Goal: Information Seeking & Learning: Learn about a topic

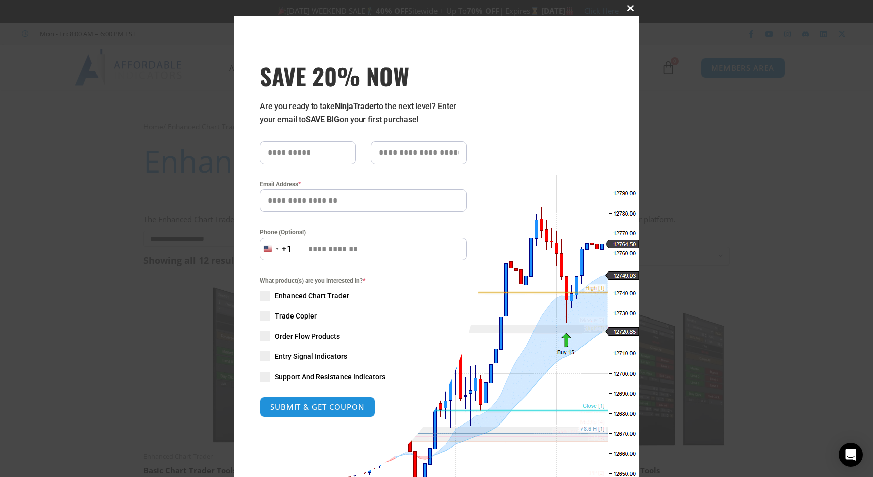
click at [626, 6] on span at bounding box center [630, 8] width 16 height 6
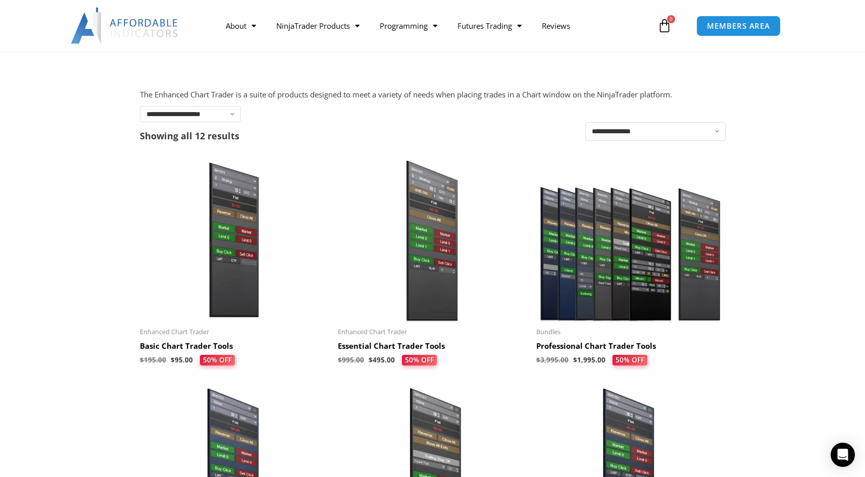
scroll to position [124, 0]
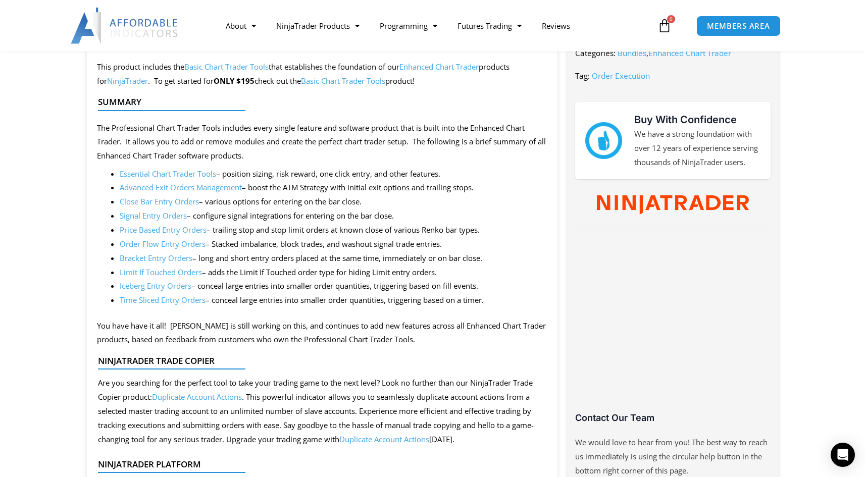
scroll to position [386, 0]
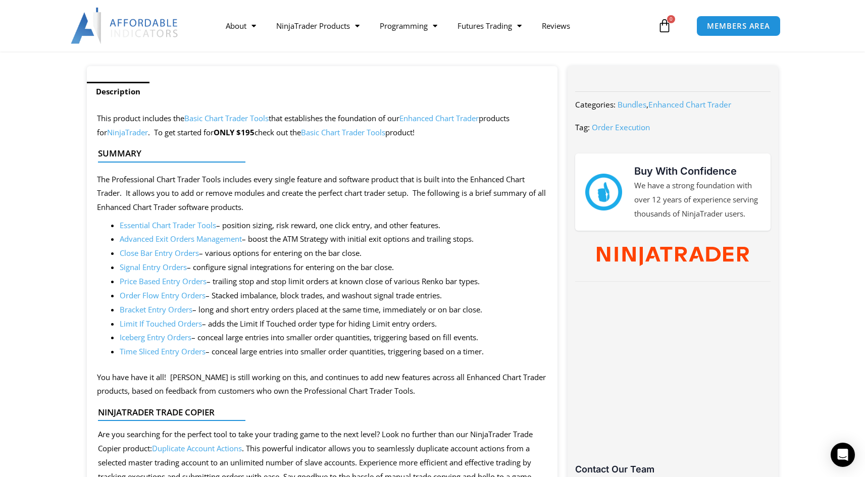
click at [152, 294] on link "Order Flow Entry Orders" at bounding box center [163, 295] width 86 height 10
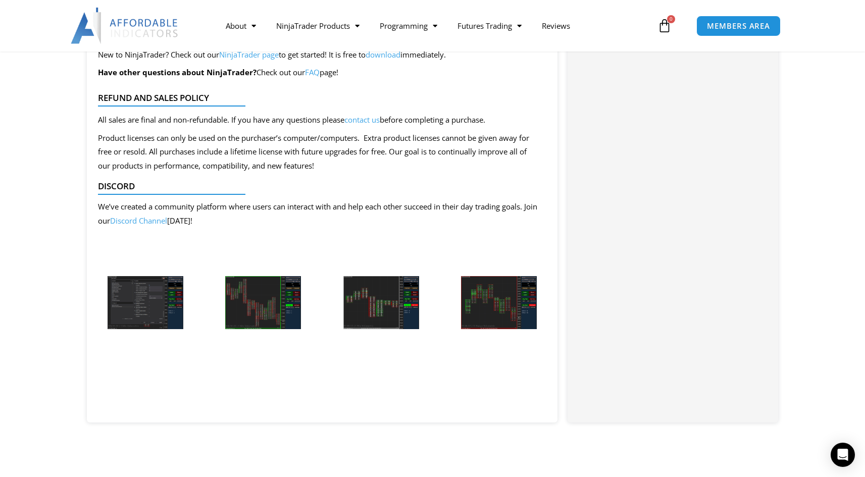
scroll to position [827, 0]
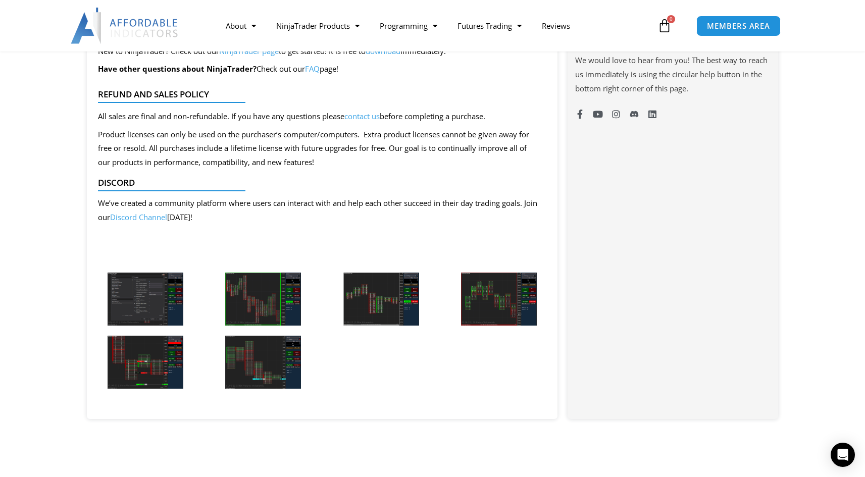
click at [147, 374] on img at bounding box center [146, 362] width 76 height 53
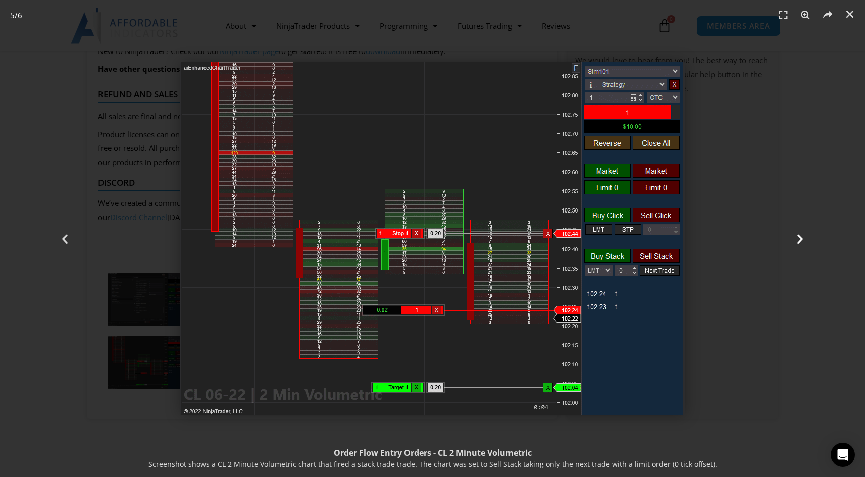
click at [797, 238] on icon "Next slide" at bounding box center [800, 238] width 13 height 13
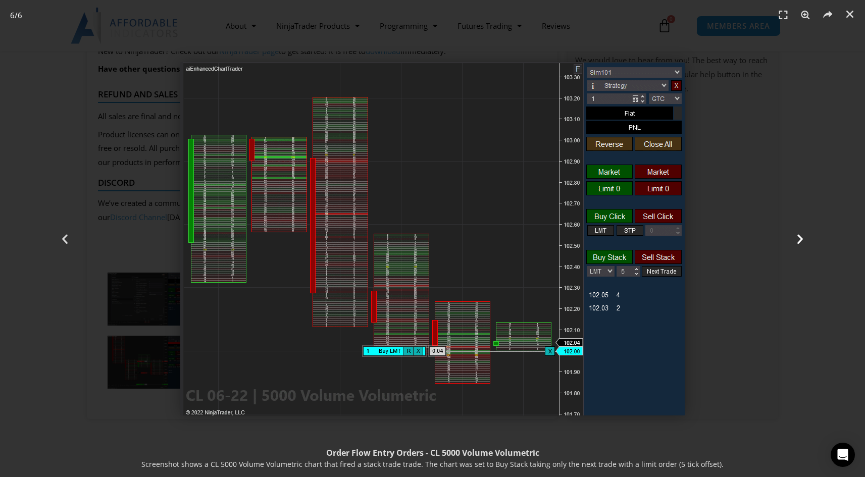
click at [797, 238] on icon "Next slide" at bounding box center [800, 238] width 13 height 13
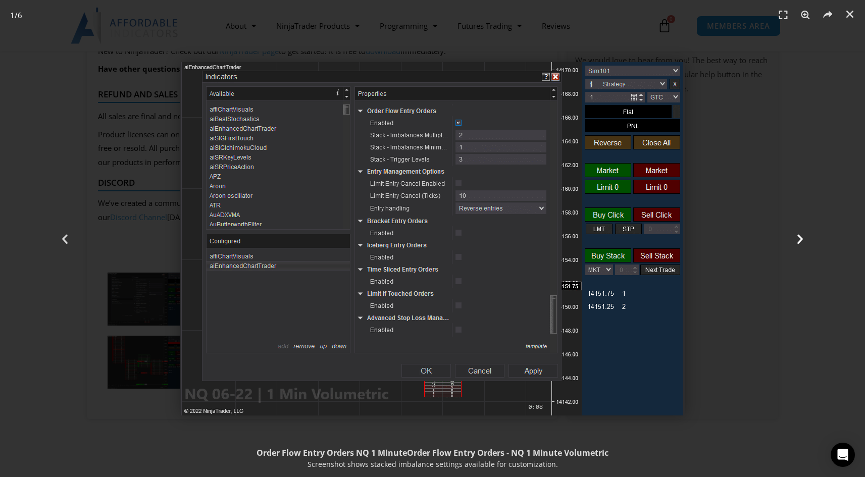
click at [797, 238] on icon "Next slide" at bounding box center [800, 238] width 13 height 13
